Goal: Contribute content: Contribute content

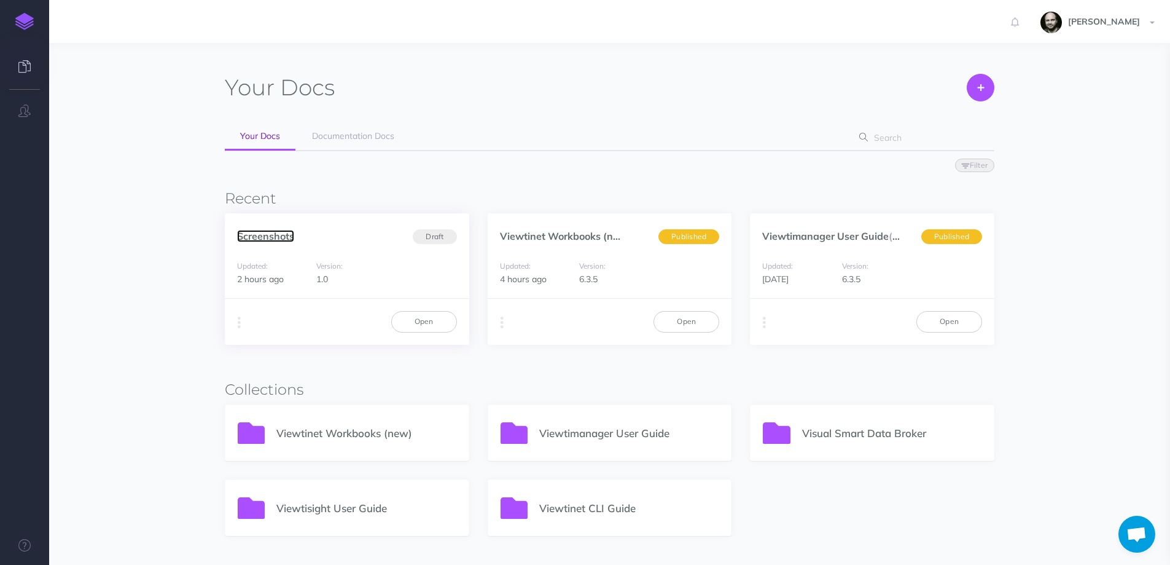
click at [269, 235] on link "Screenshots" at bounding box center [265, 236] width 57 height 12
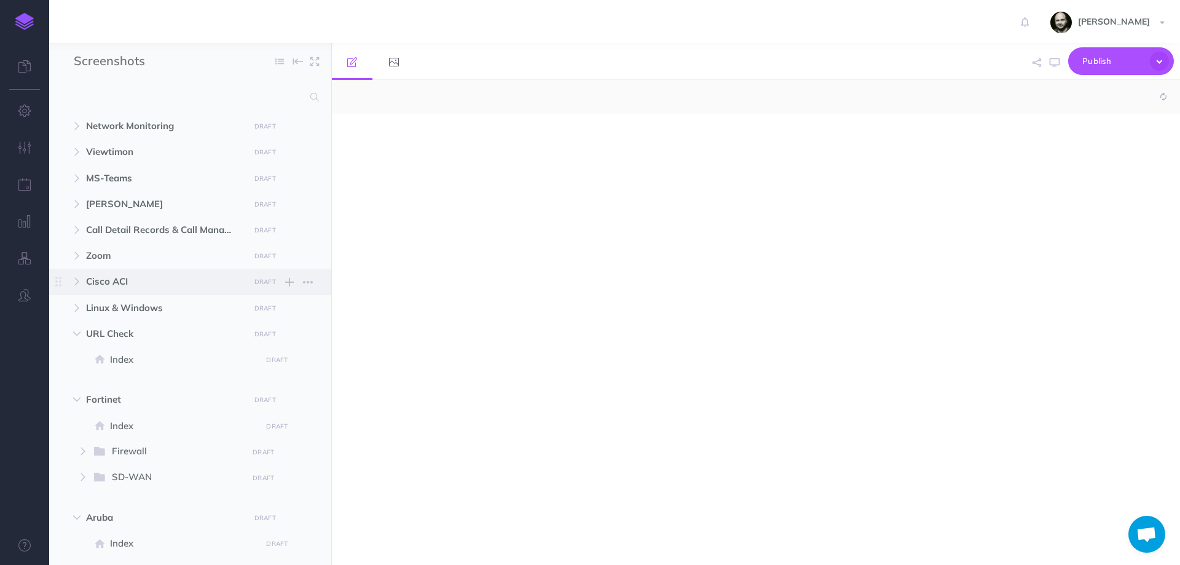
select select "null"
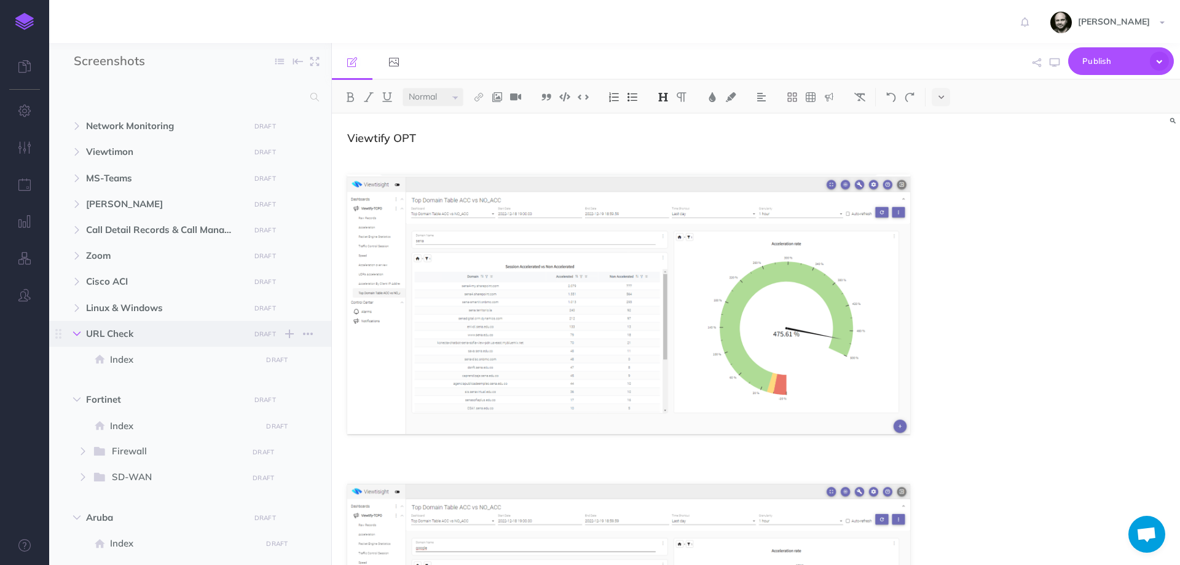
click at [76, 340] on button "button" at bounding box center [77, 333] width 22 height 15
click at [74, 357] on icon "button" at bounding box center [76, 359] width 7 height 7
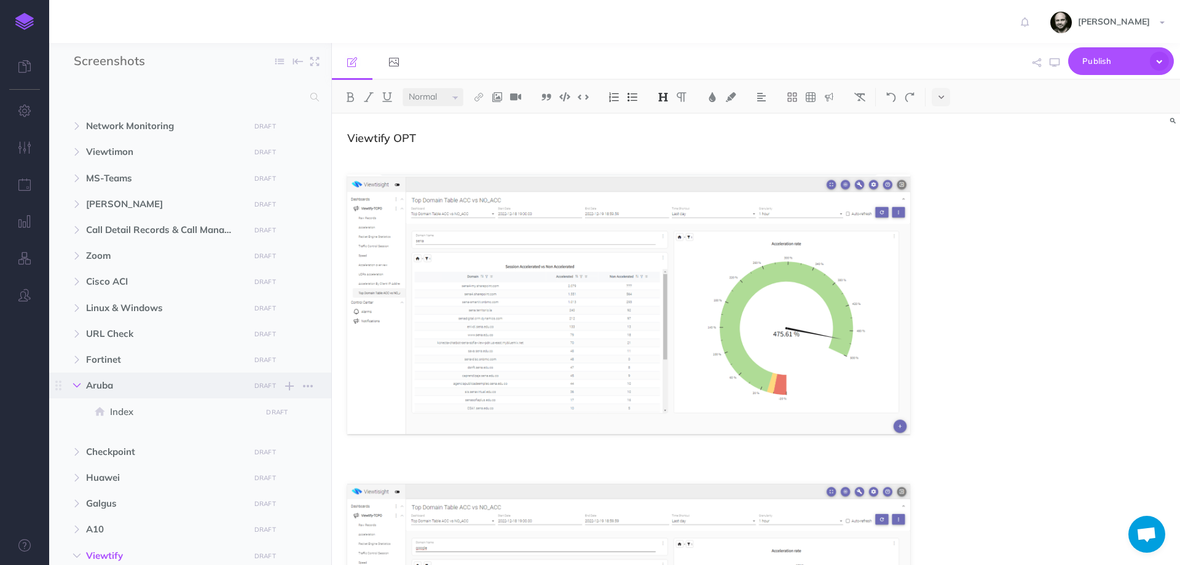
click at [75, 383] on button "button" at bounding box center [77, 385] width 22 height 15
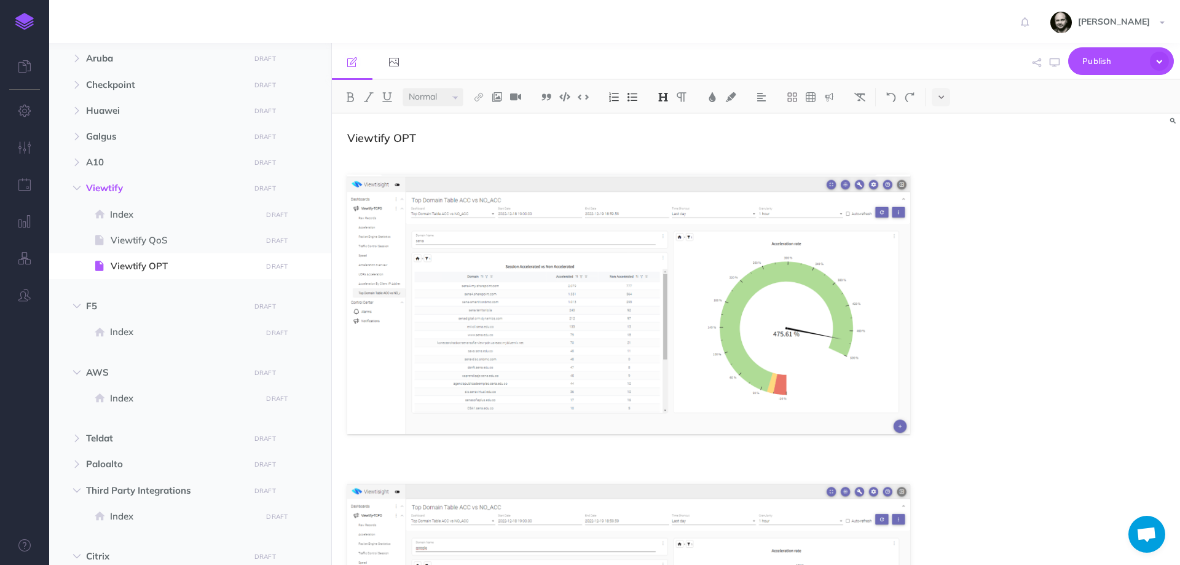
scroll to position [327, 0]
click at [77, 192] on button "button" at bounding box center [77, 187] width 22 height 15
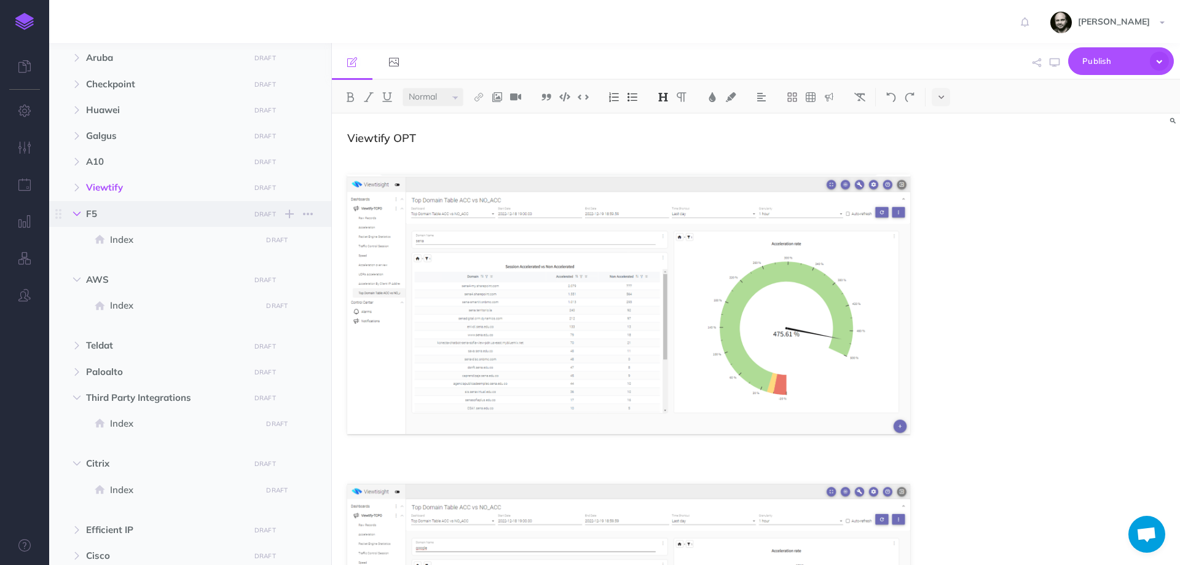
click at [79, 212] on icon "button" at bounding box center [76, 213] width 7 height 7
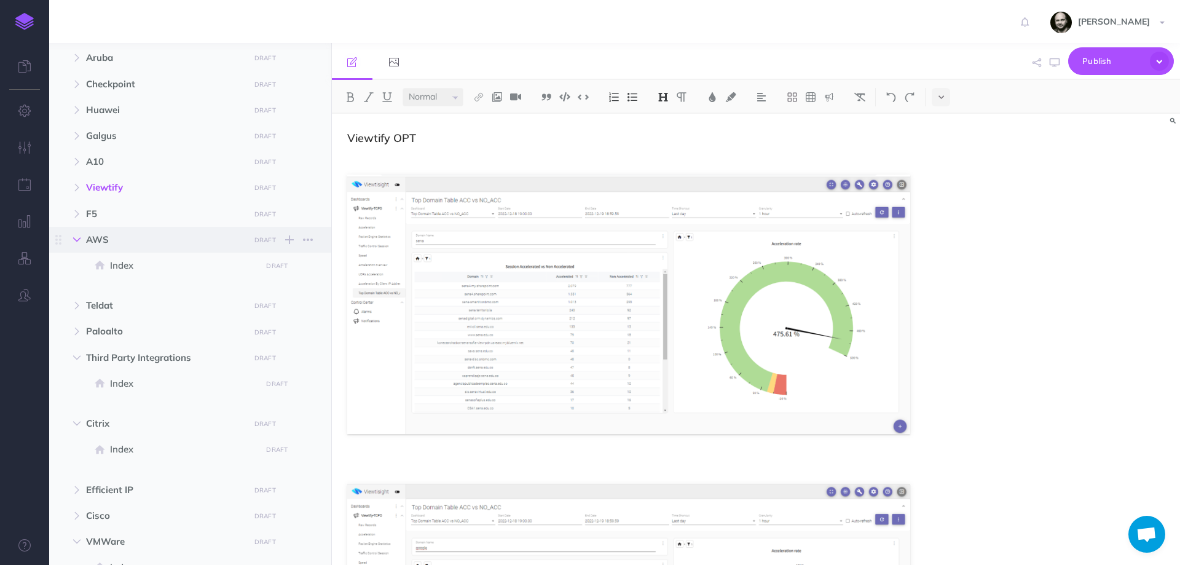
click at [76, 241] on icon "button" at bounding box center [76, 239] width 7 height 7
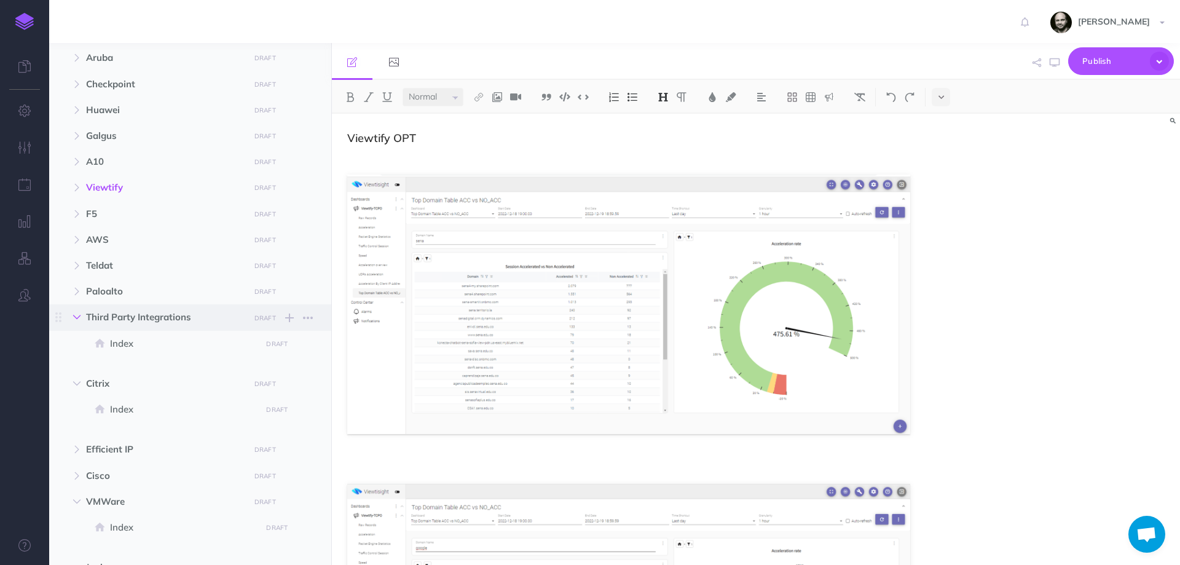
click at [74, 314] on icon "button" at bounding box center [76, 316] width 7 height 7
click at [76, 342] on icon "button" at bounding box center [76, 343] width 7 height 7
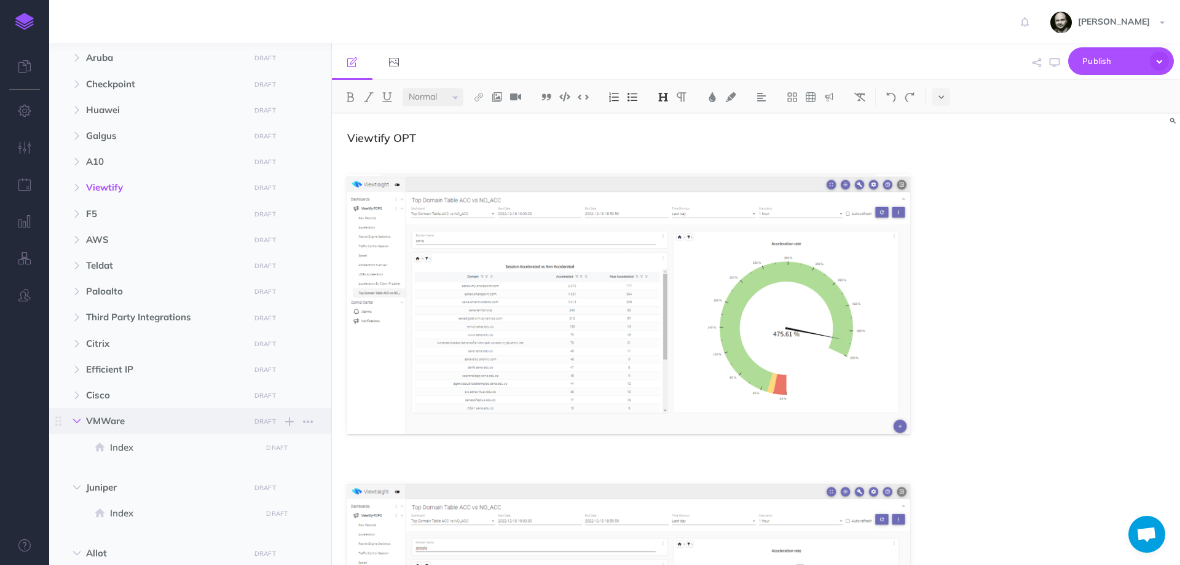
click at [76, 415] on button "button" at bounding box center [77, 421] width 22 height 15
click at [75, 452] on button "button" at bounding box center [77, 447] width 22 height 15
click at [74, 477] on button "button" at bounding box center [77, 473] width 22 height 15
click at [74, 500] on icon "button" at bounding box center [76, 498] width 7 height 7
click at [71, 499] on button "button" at bounding box center [77, 499] width 22 height 15
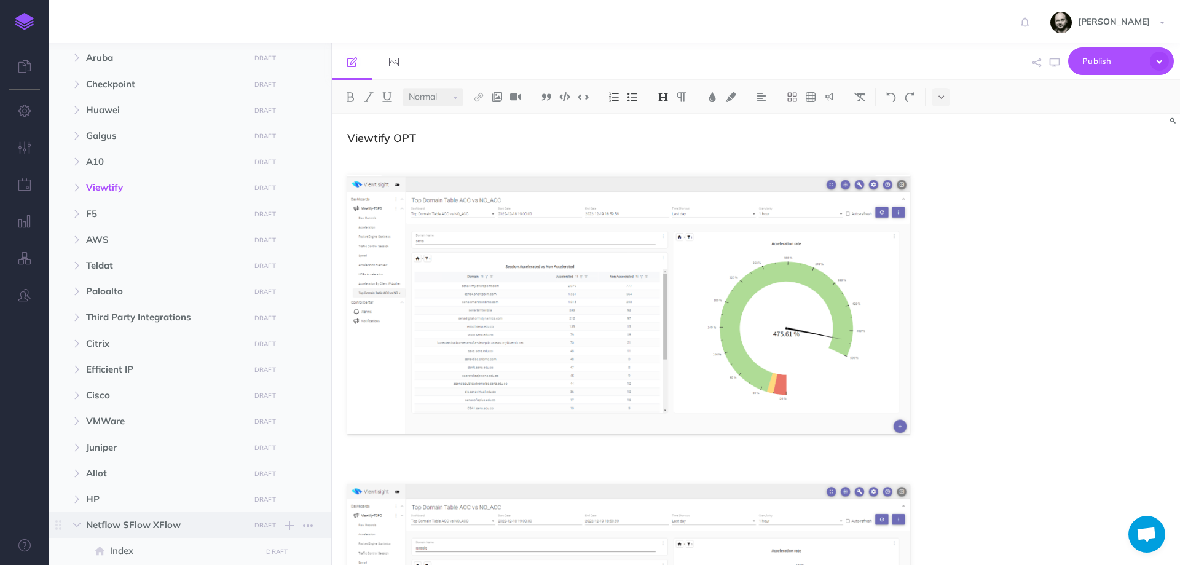
click at [86, 515] on span "Netflow SFlow XFlow DRAFT Publish these changes Nevermind Publish New folder Ad…" at bounding box center [204, 525] width 236 height 26
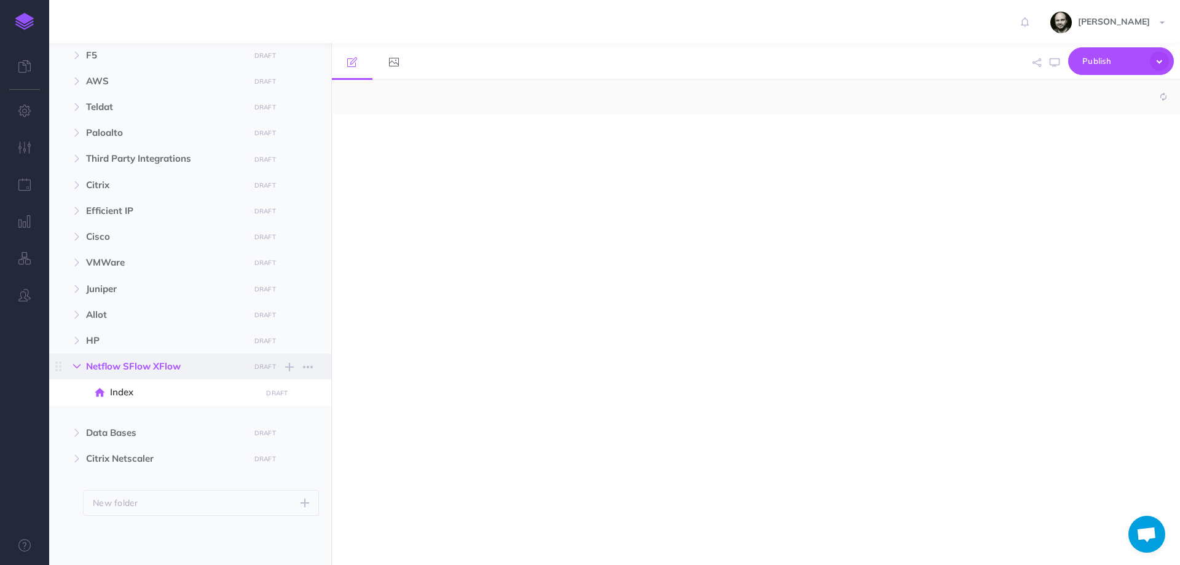
select select "null"
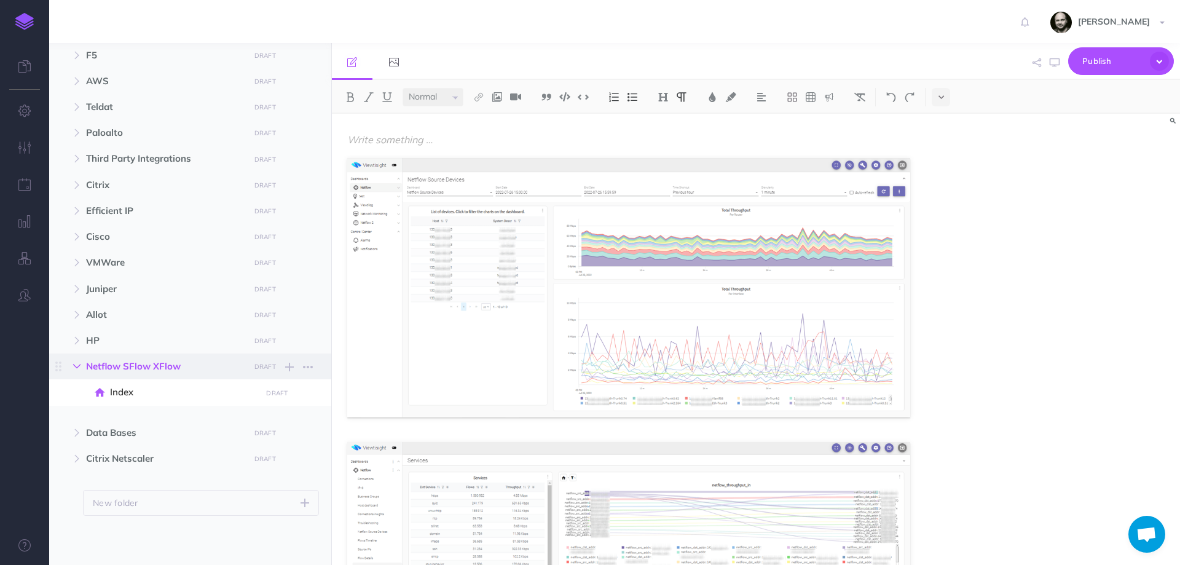
click at [78, 368] on icon "button" at bounding box center [76, 366] width 7 height 7
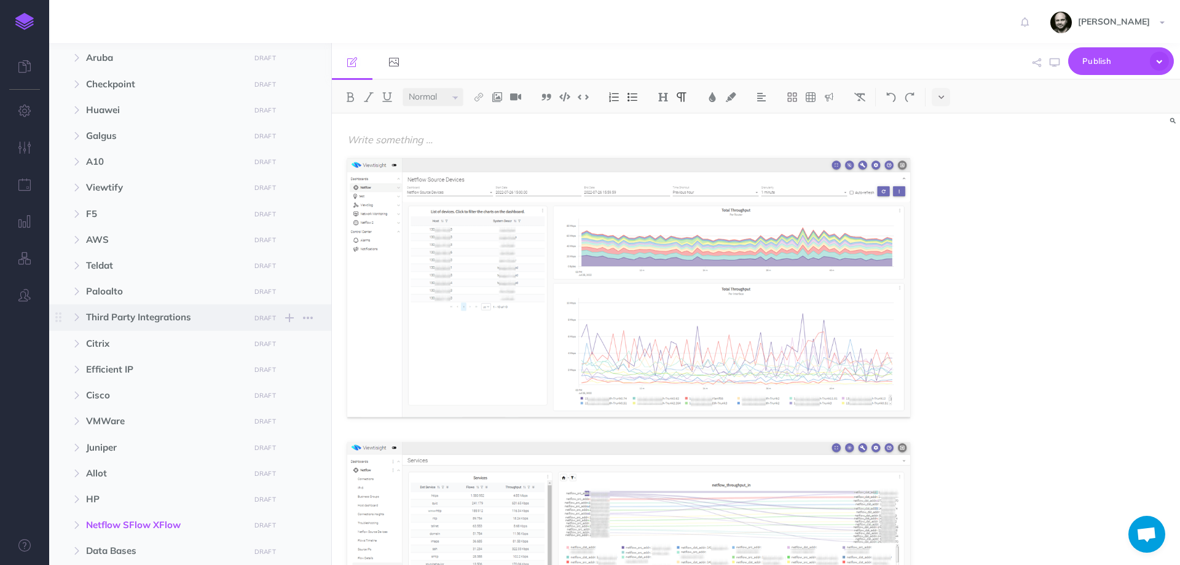
scroll to position [446, 0]
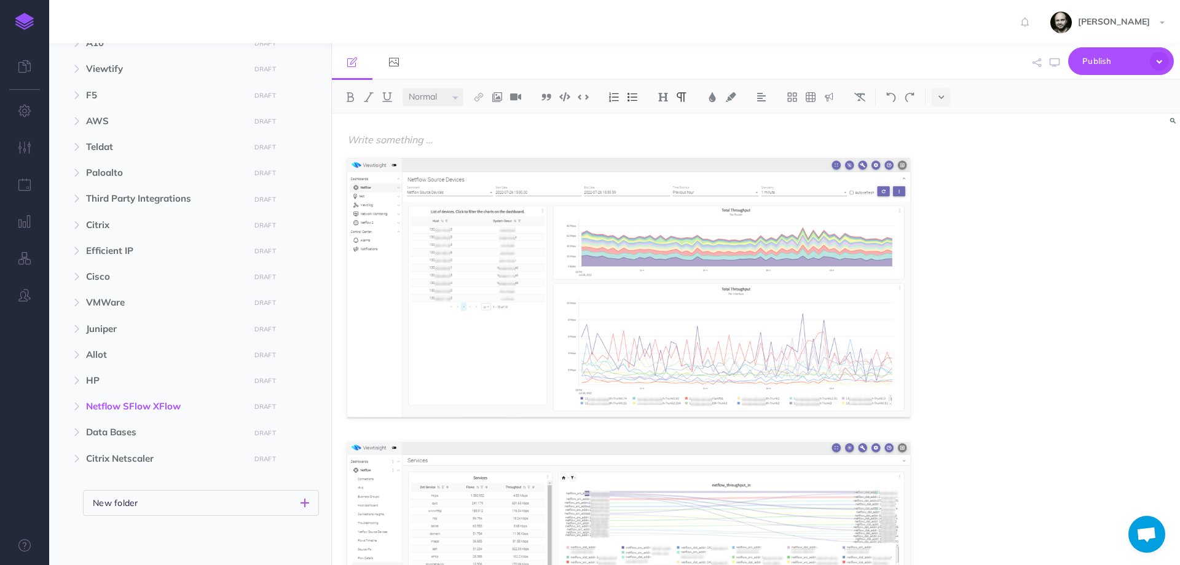
click at [160, 512] on button "New folder" at bounding box center [201, 503] width 236 height 26
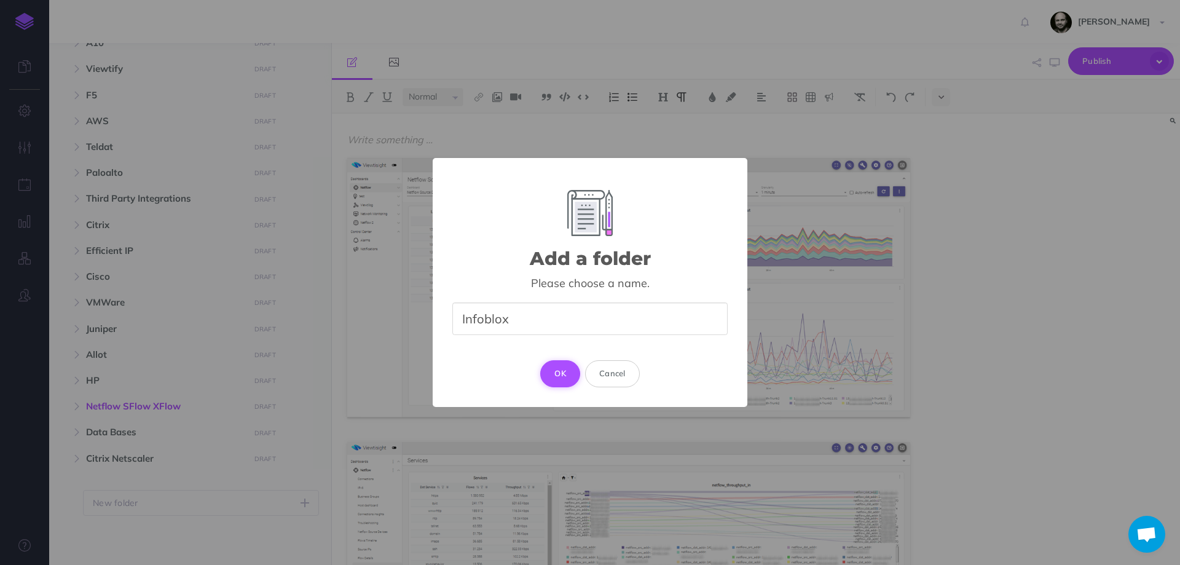
type input "Infoblox"
click at [562, 372] on button "OK" at bounding box center [560, 373] width 40 height 27
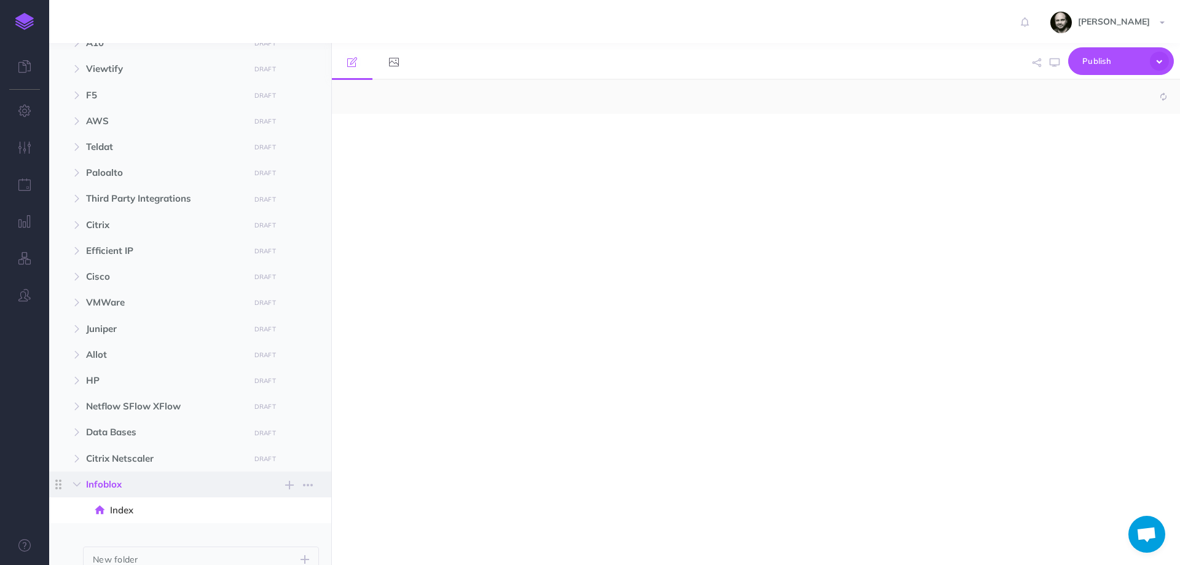
select select "null"
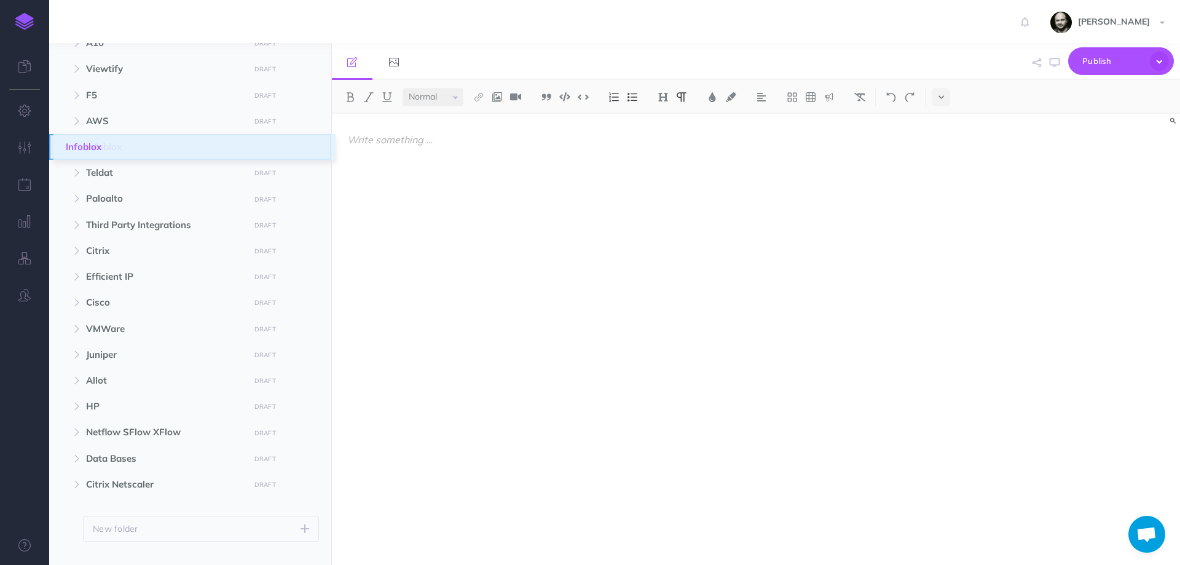
drag, startPoint x: 53, startPoint y: 487, endPoint x: 67, endPoint y: 144, distance: 343.1
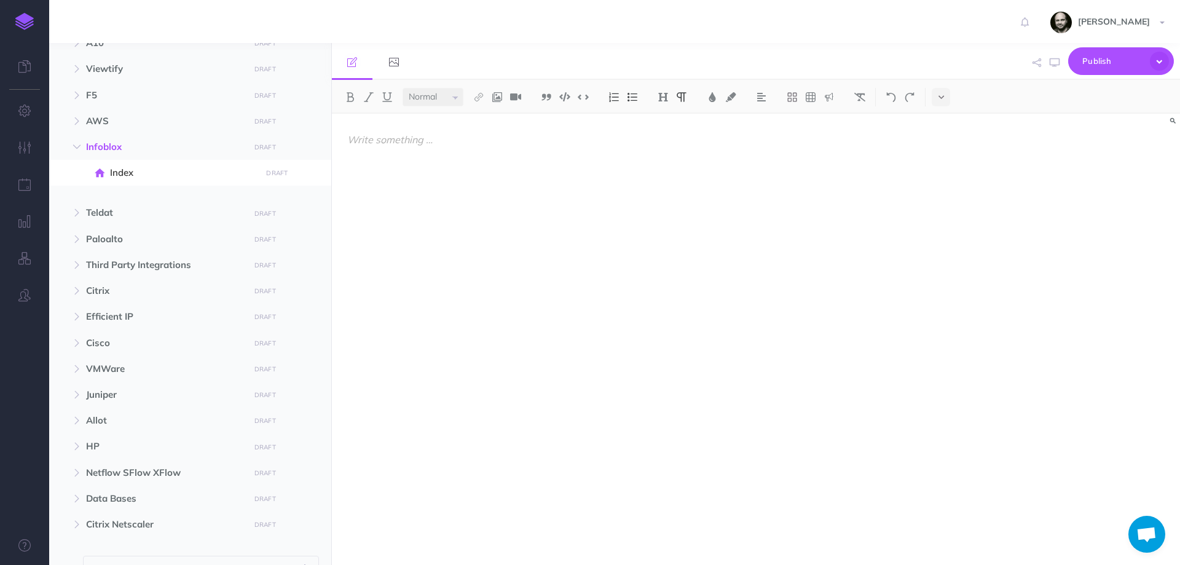
click at [452, 192] on div at bounding box center [629, 333] width 594 height 439
click at [454, 150] on div at bounding box center [629, 333] width 594 height 439
click at [654, 100] on div "H1 H2 H3 H4" at bounding box center [672, 97] width 49 height 18
click at [667, 97] on img at bounding box center [662, 97] width 11 height 10
click at [653, 115] on div at bounding box center [629, 333] width 594 height 439
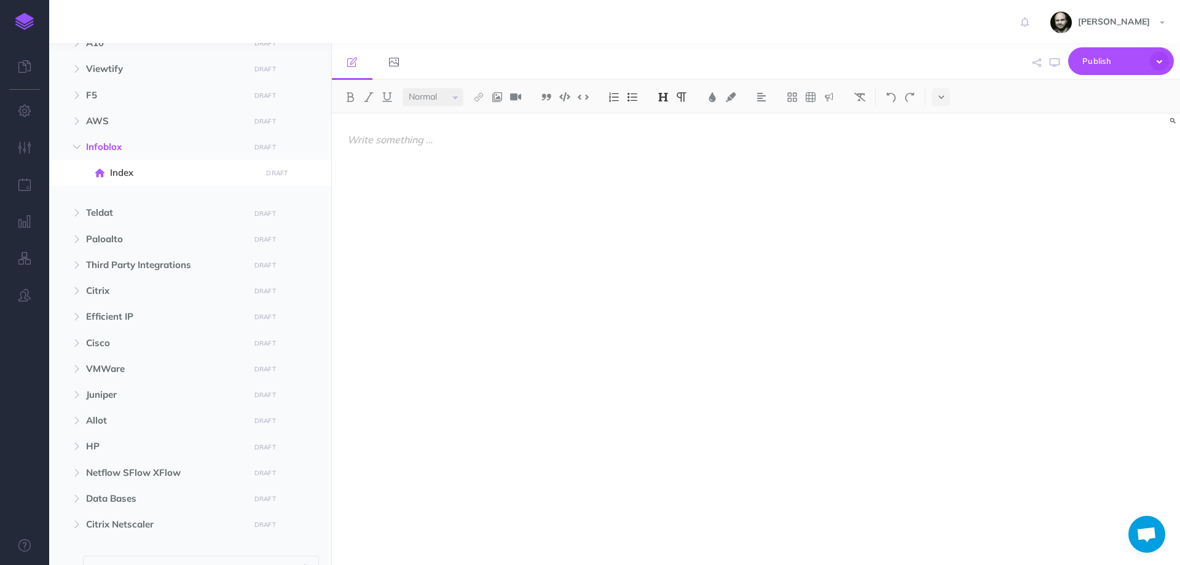
click at [661, 91] on button at bounding box center [663, 97] width 18 height 18
click at [665, 111] on button "H1" at bounding box center [663, 118] width 18 height 18
